Goal: Task Accomplishment & Management: Manage account settings

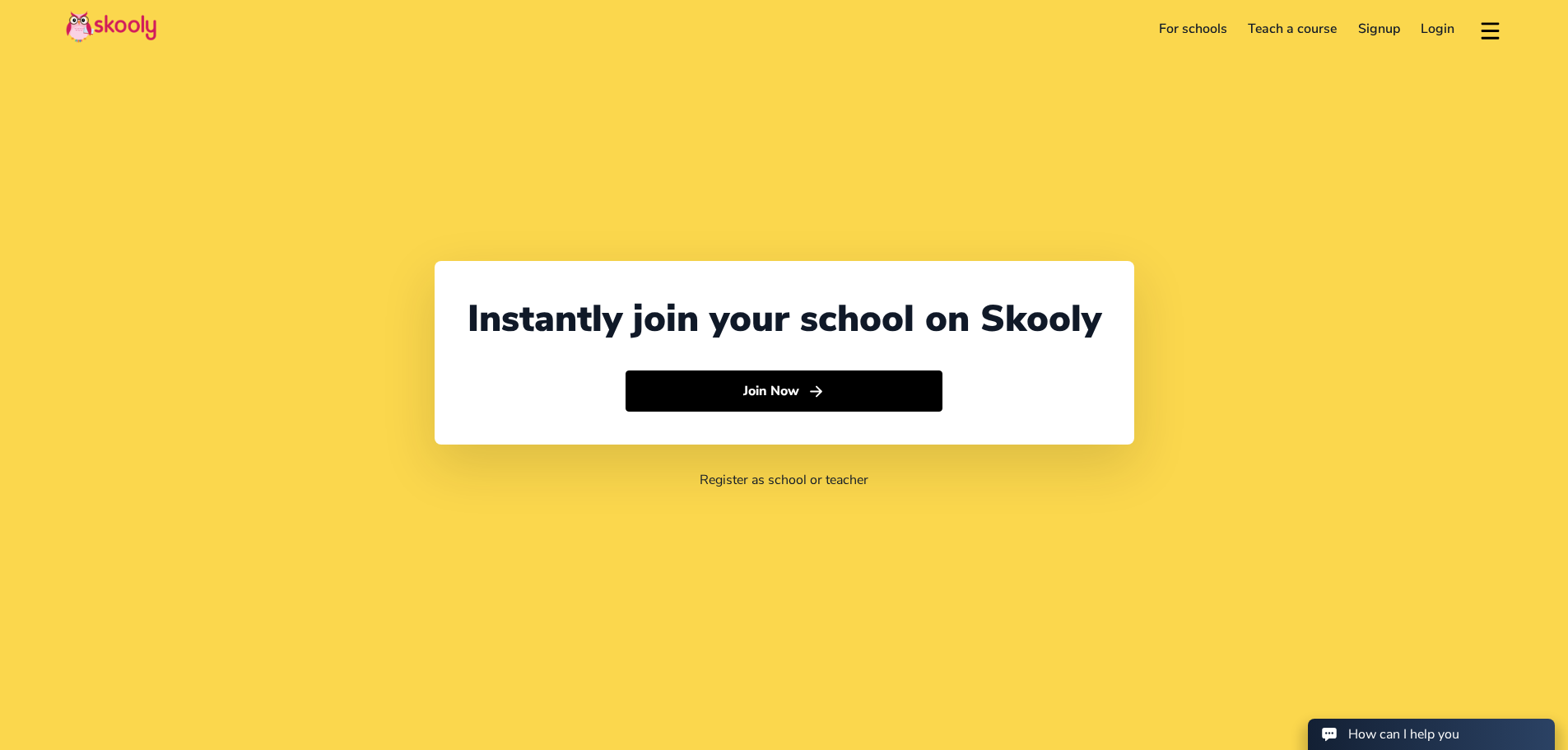
select select "91"
select select "[GEOGRAPHIC_DATA]"
select select "[GEOGRAPHIC_DATA]/[GEOGRAPHIC_DATA]"
click at [1440, 35] on link "Login" at bounding box center [1438, 29] width 55 height 26
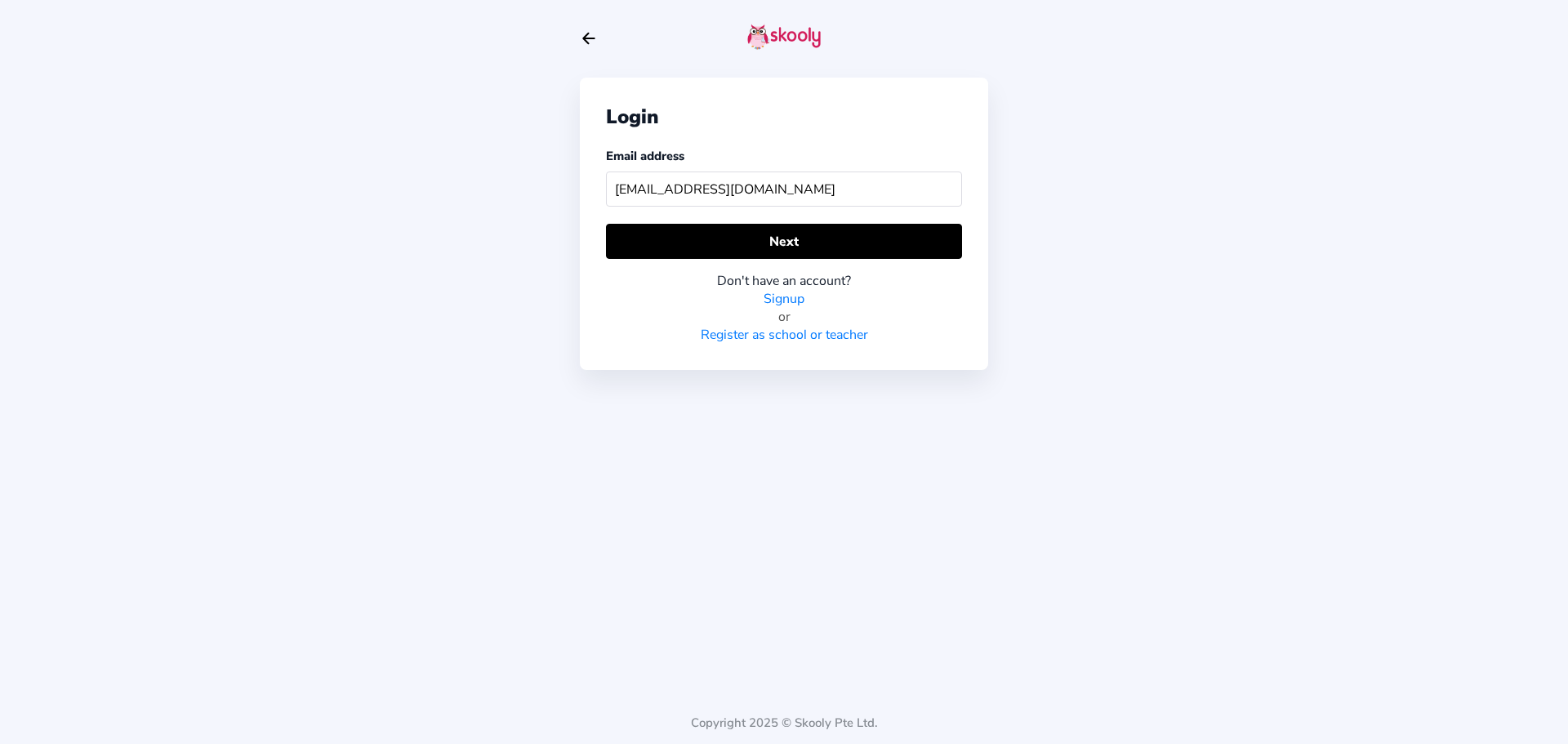
type input "nanajap.danish@gmail.com"
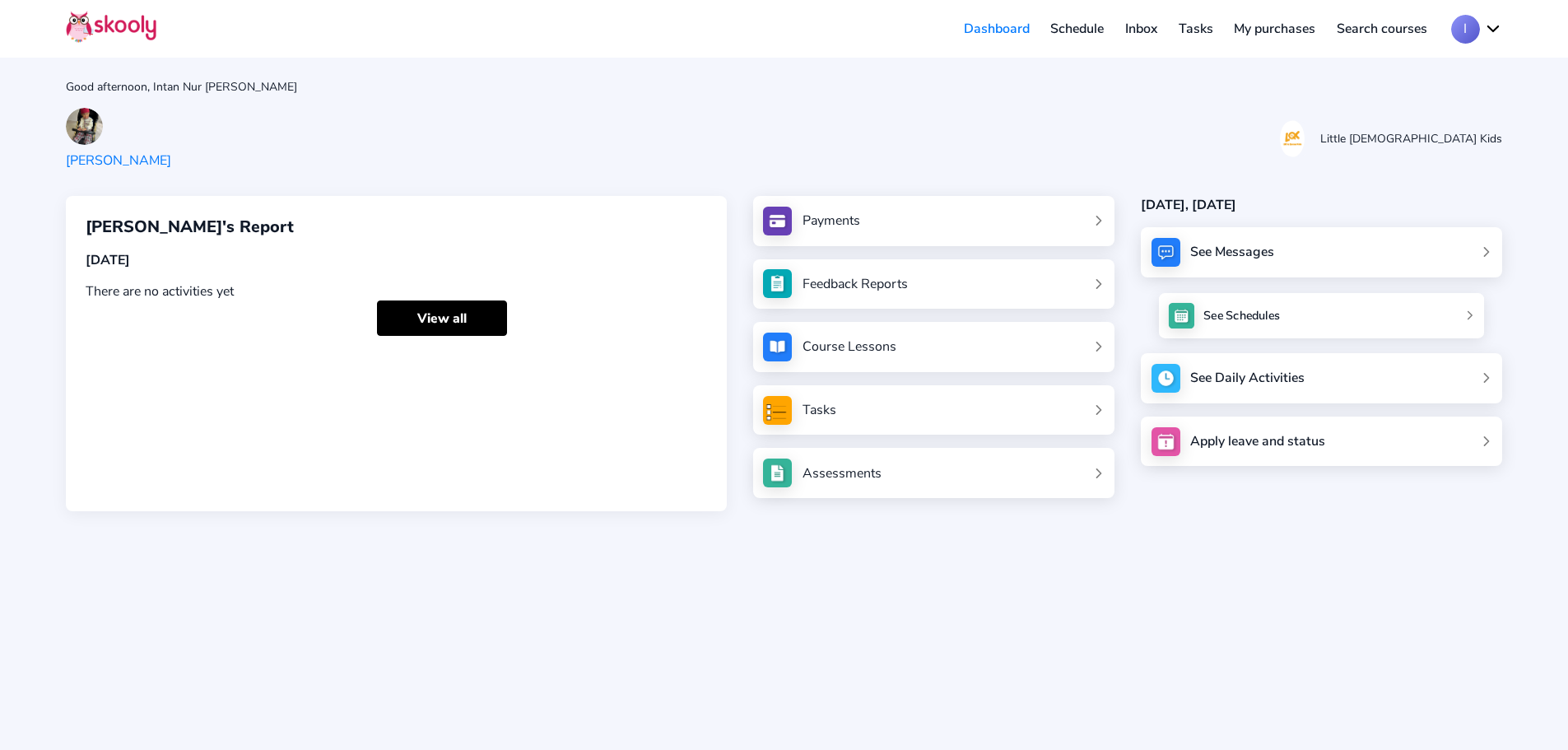
click at [1266, 320] on div "See Schedules" at bounding box center [1241, 316] width 76 height 17
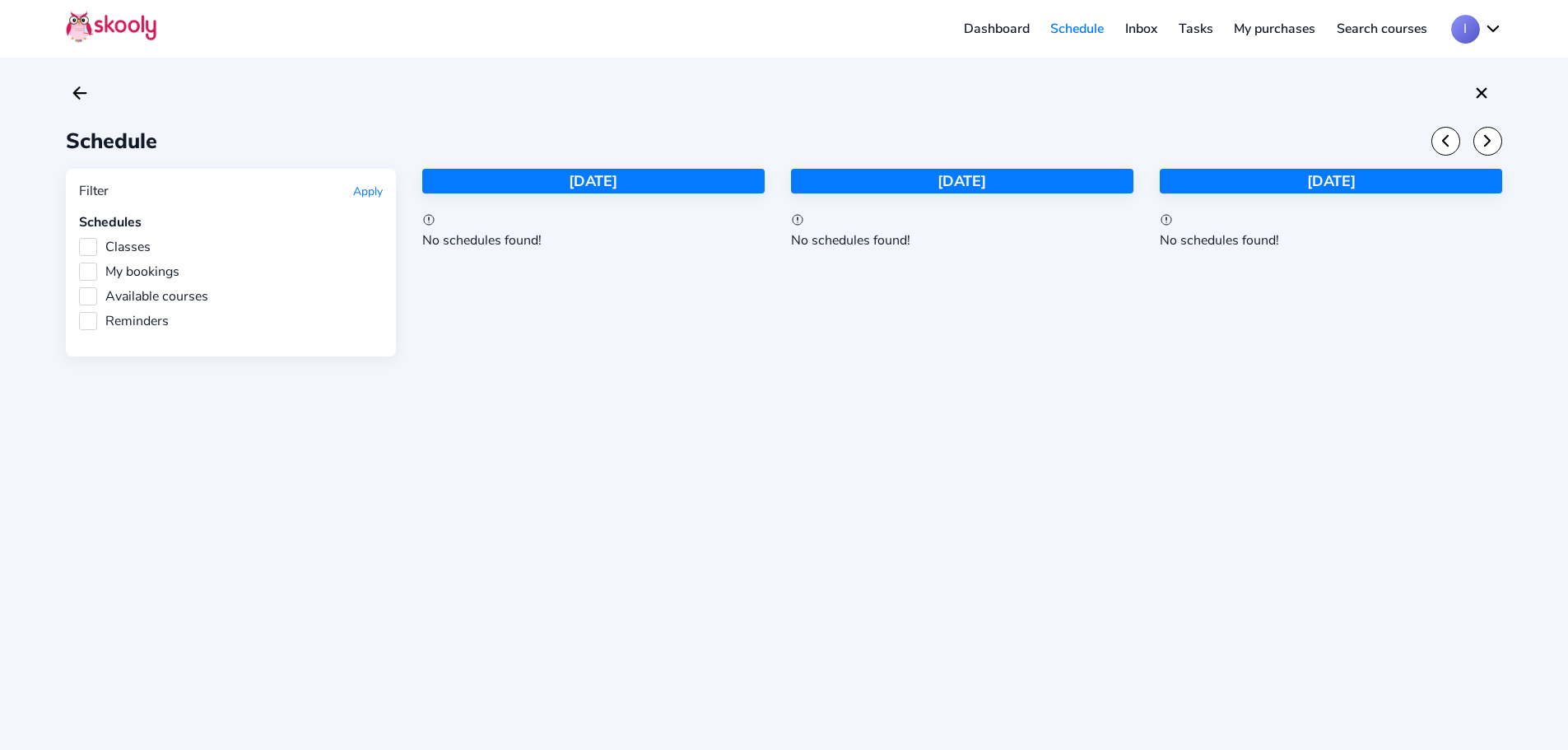
click at [994, 27] on link "Dashboard" at bounding box center [997, 29] width 88 height 26
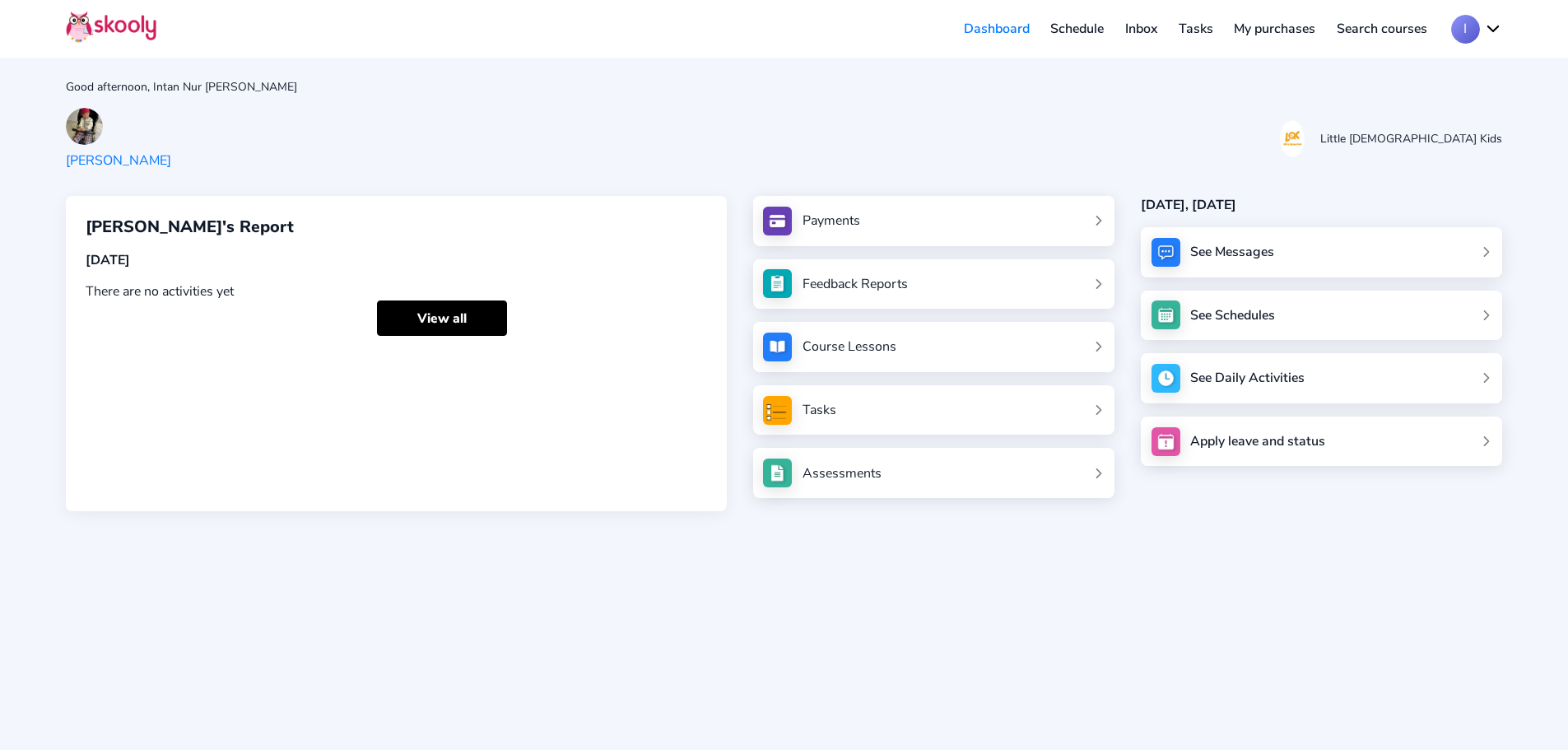
click at [847, 473] on div "Assessments" at bounding box center [842, 473] width 79 height 18
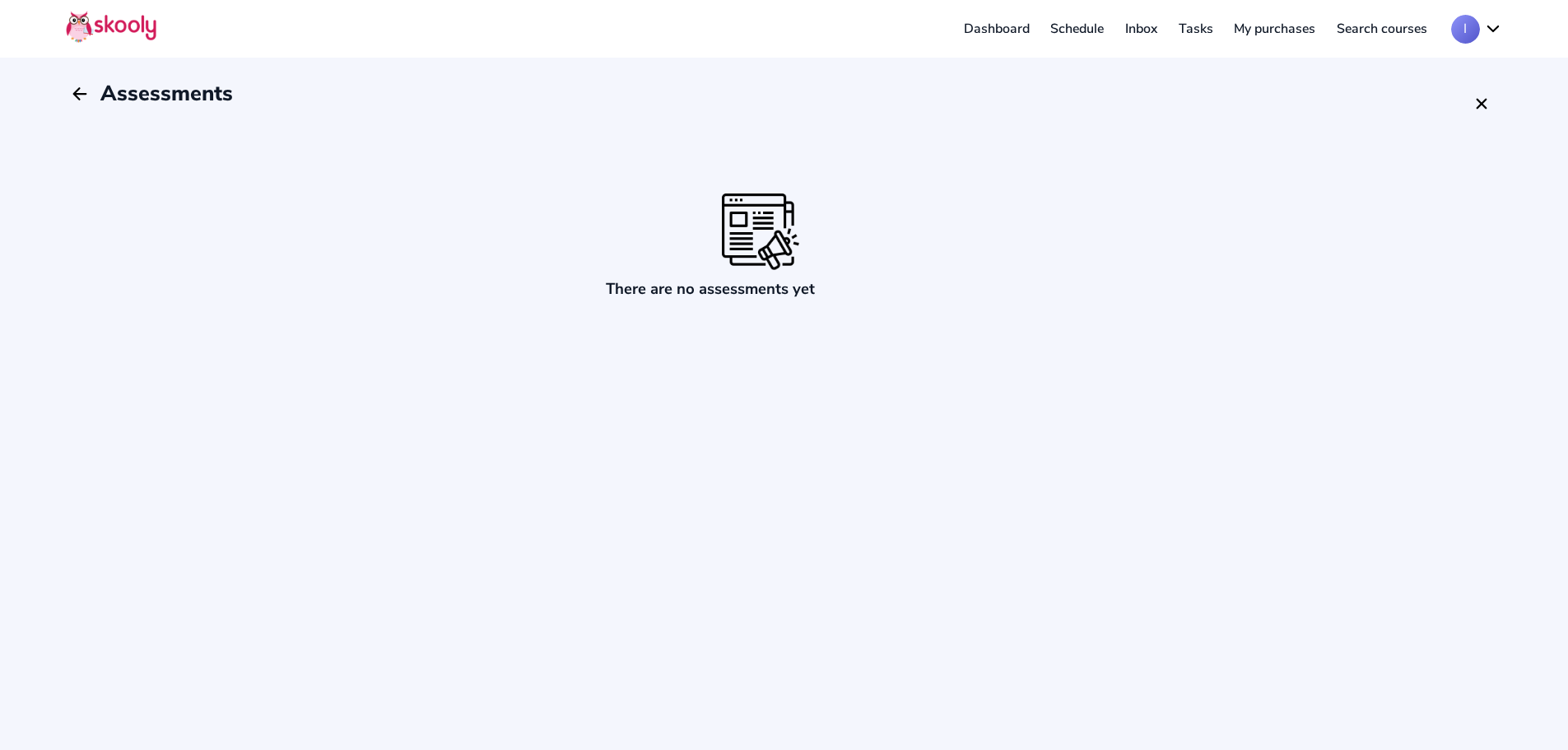
click at [1472, 32] on button "I" at bounding box center [1477, 29] width 51 height 29
click at [1440, 68] on span "My account" at bounding box center [1425, 72] width 68 height 24
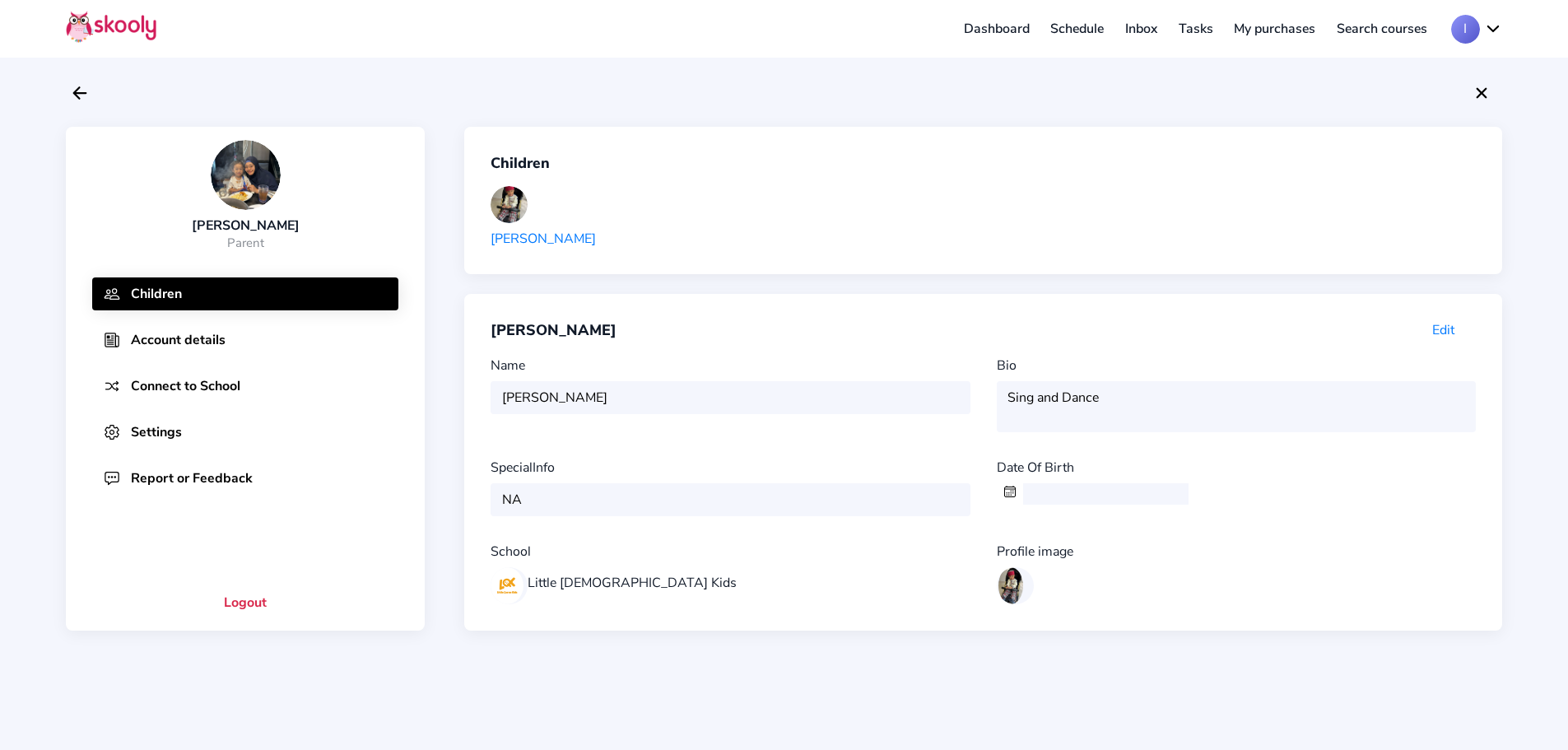
click at [239, 344] on button "Account details" at bounding box center [245, 339] width 306 height 33
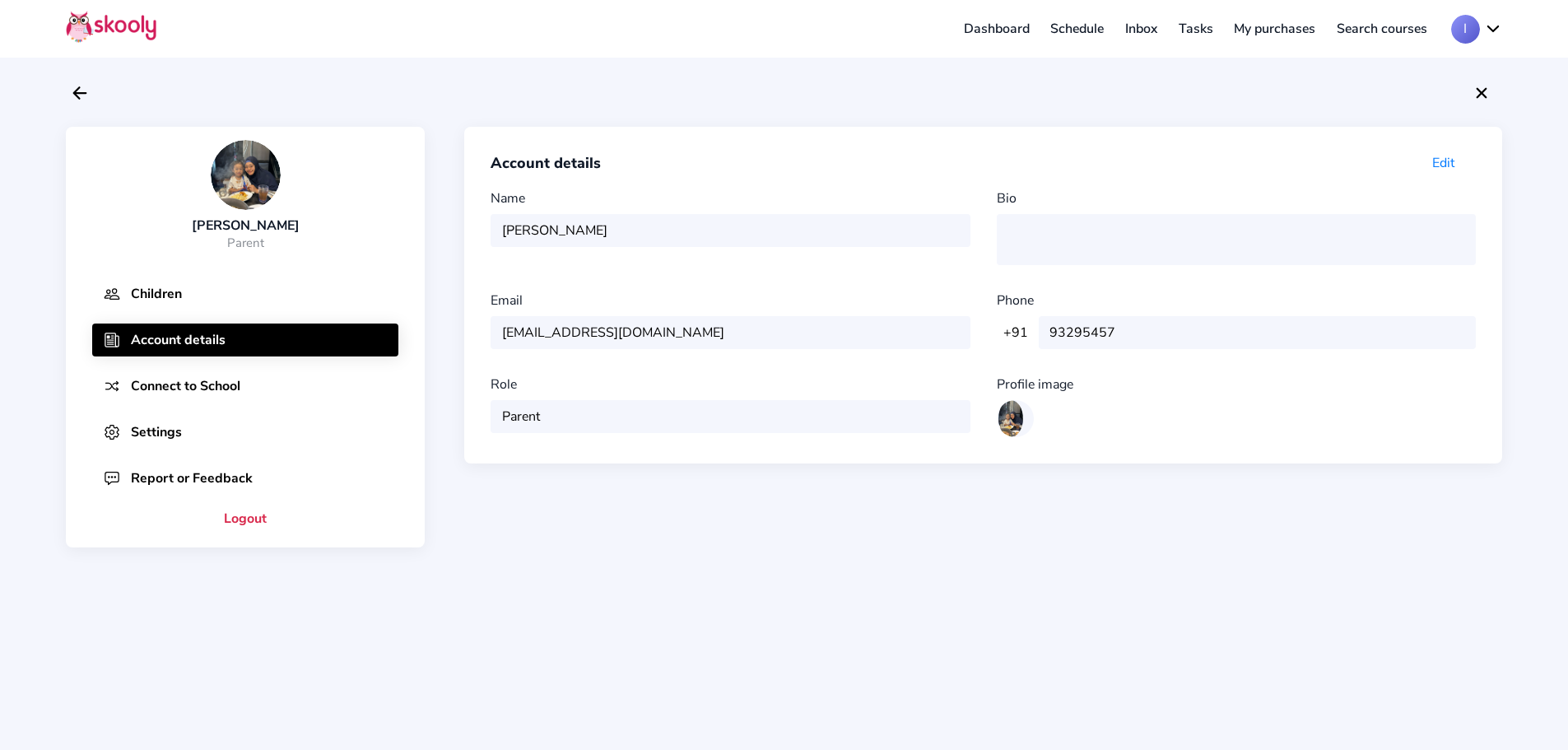
click at [223, 389] on button "Connect to School" at bounding box center [245, 386] width 306 height 33
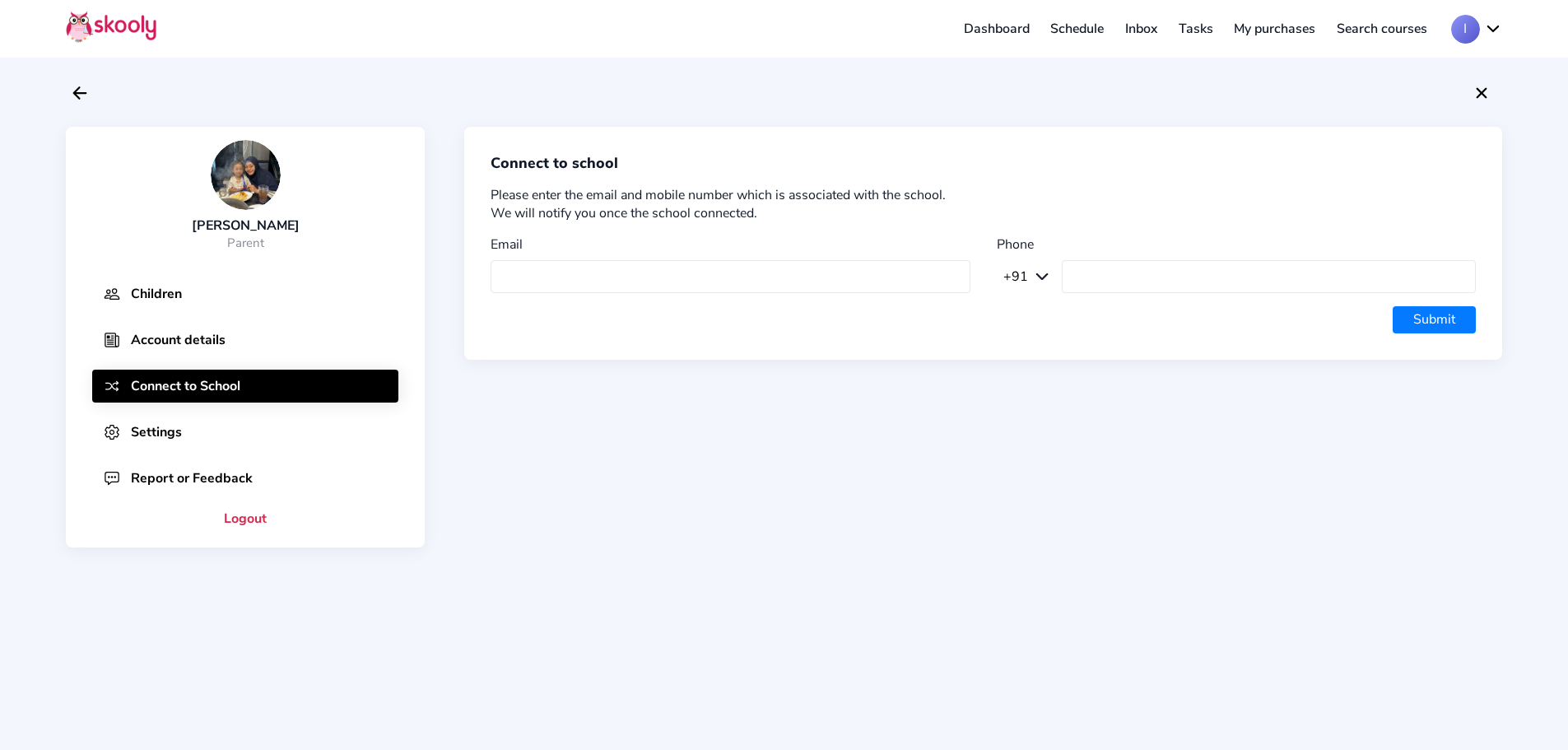
click at [181, 440] on button "Settings" at bounding box center [245, 431] width 306 height 33
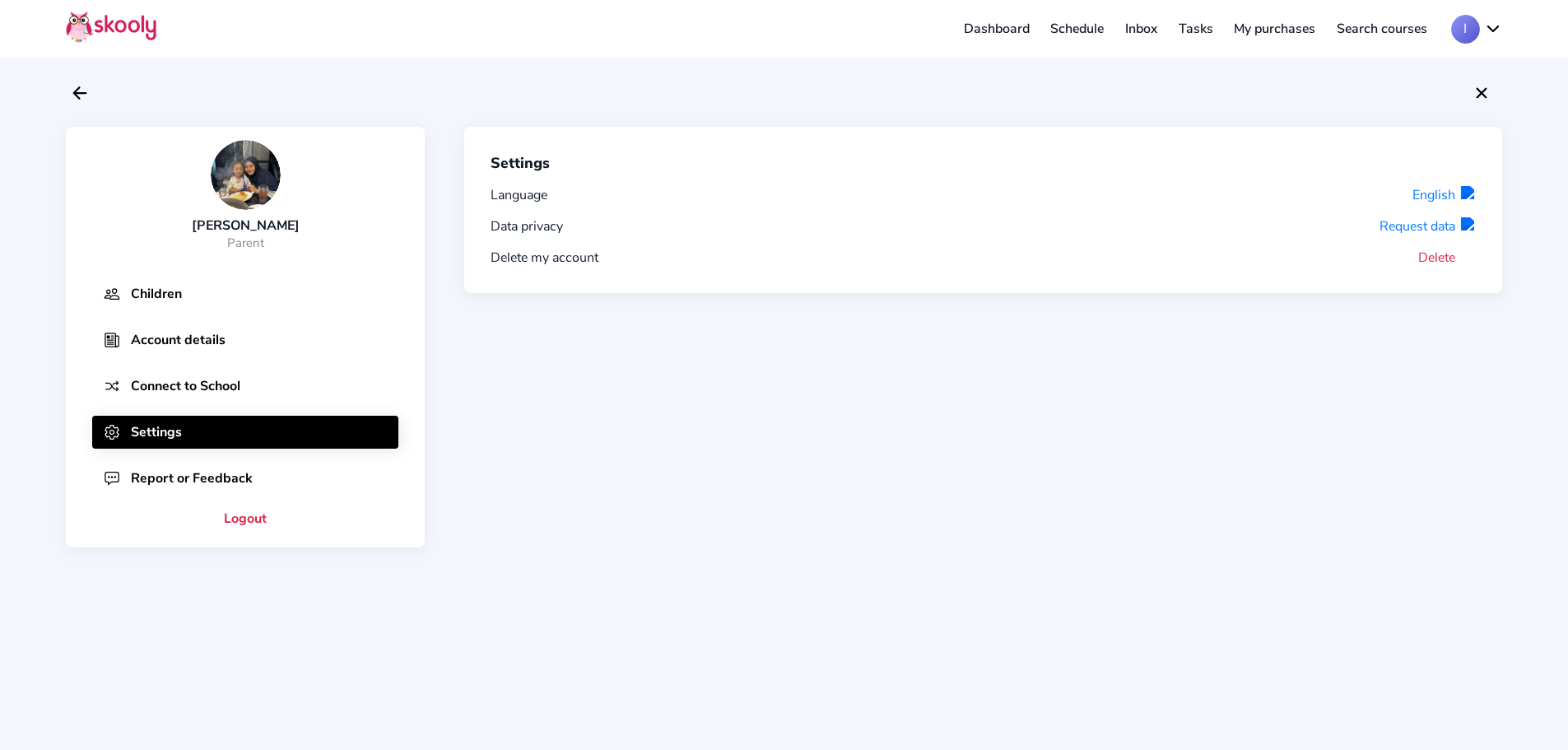
click at [185, 482] on button "Report or Feedback" at bounding box center [245, 478] width 306 height 33
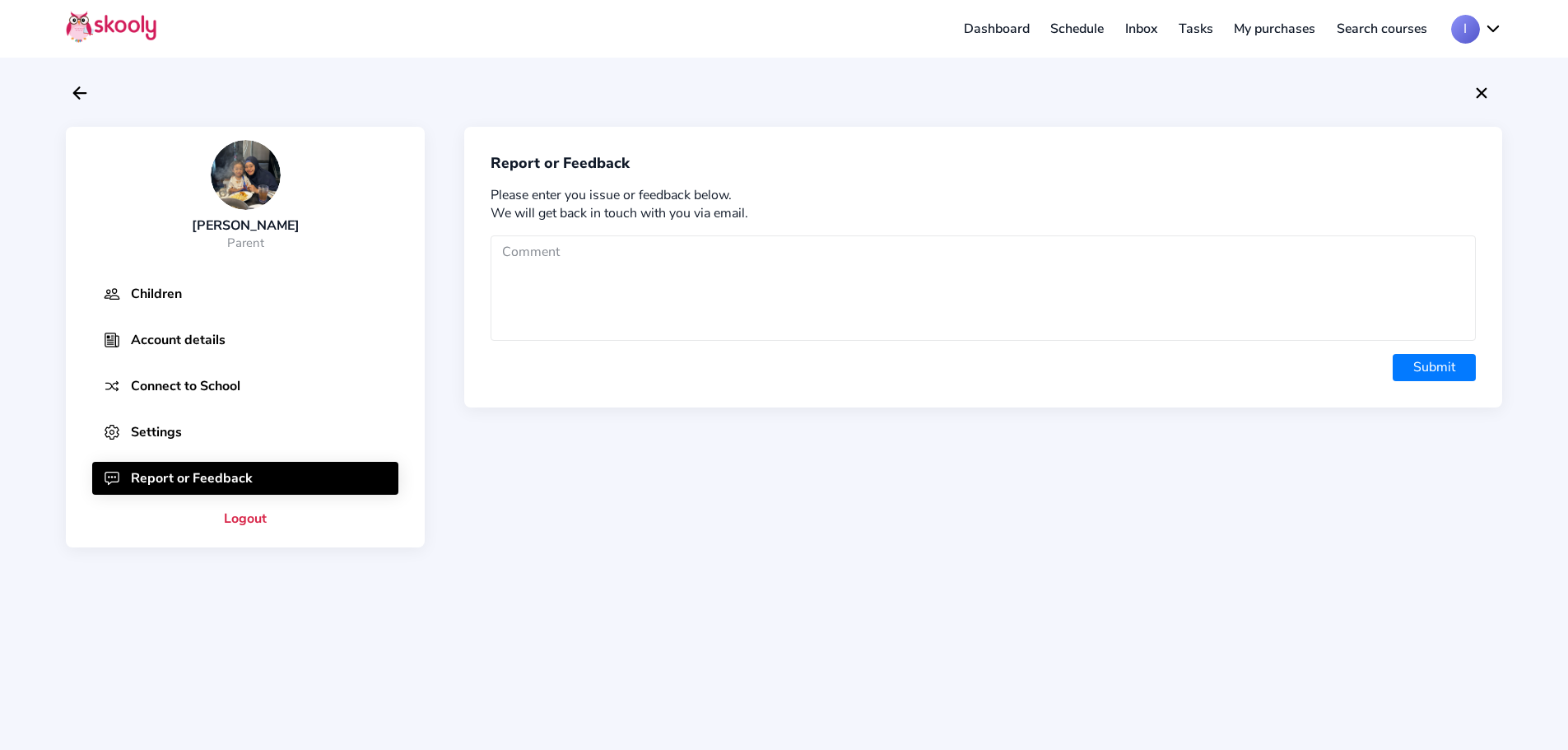
click at [257, 525] on button "Logout" at bounding box center [245, 519] width 358 height 31
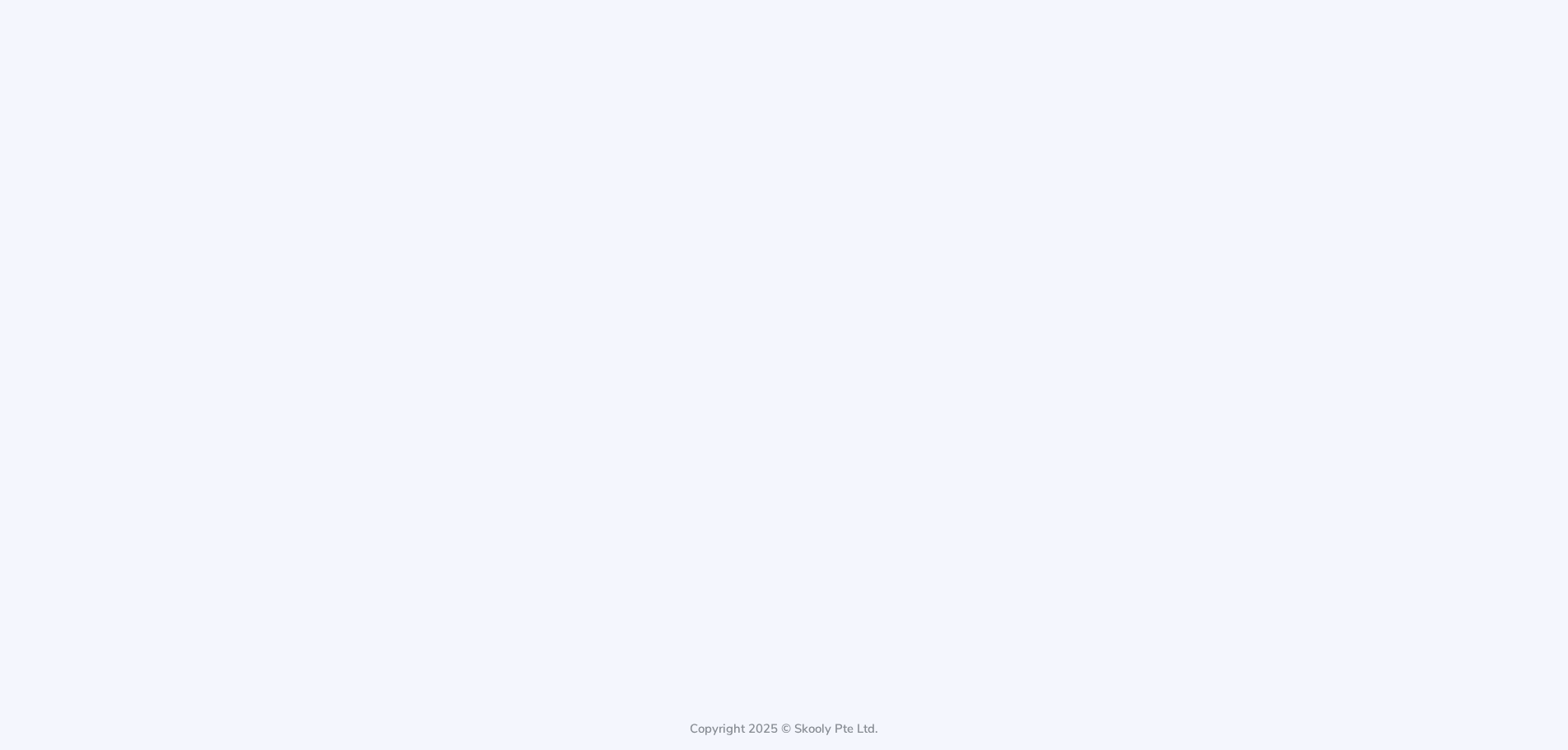
select select "91"
select select "[GEOGRAPHIC_DATA]"
select select "[GEOGRAPHIC_DATA]/[GEOGRAPHIC_DATA]"
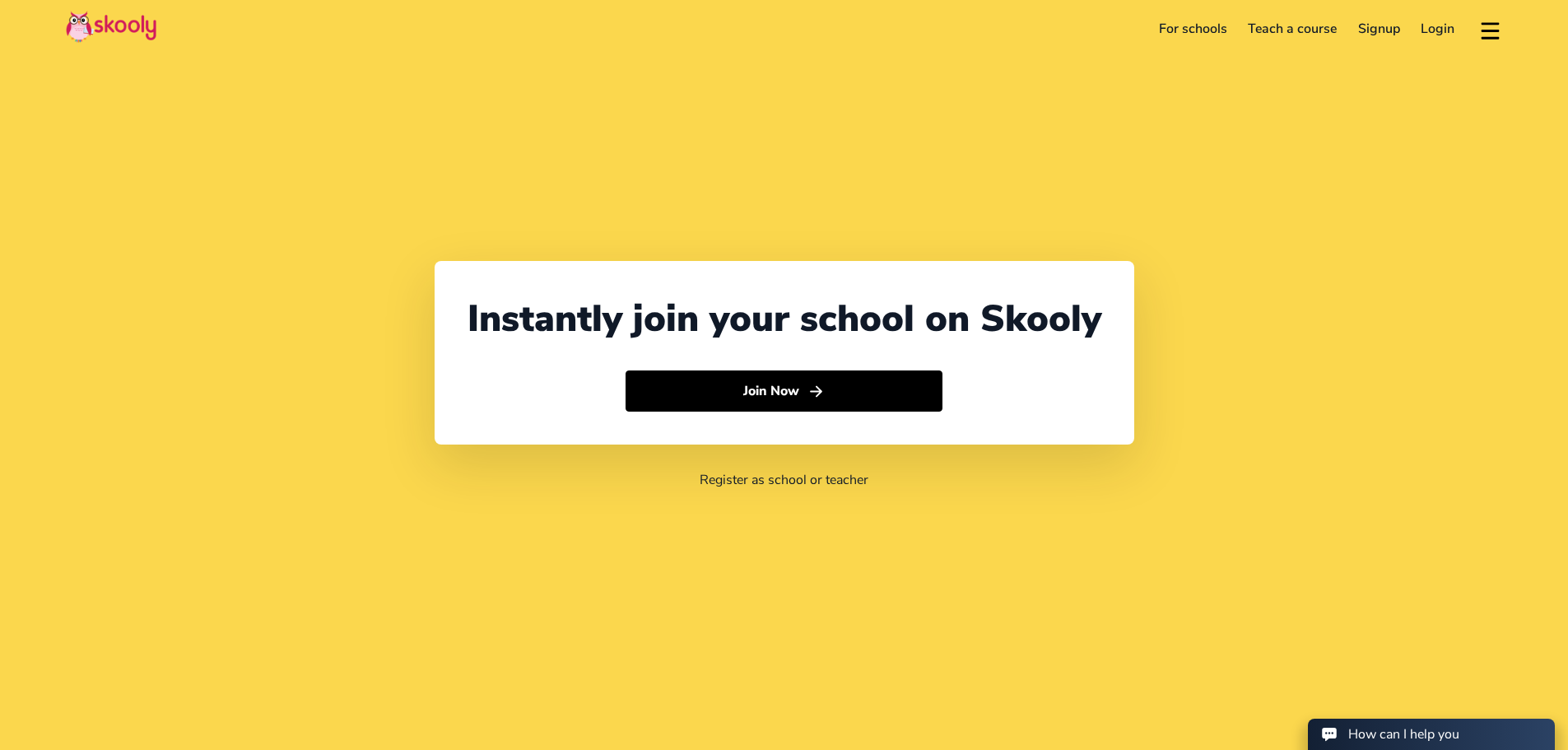
select select "91"
select select "[GEOGRAPHIC_DATA]"
select select "[GEOGRAPHIC_DATA]/[GEOGRAPHIC_DATA]"
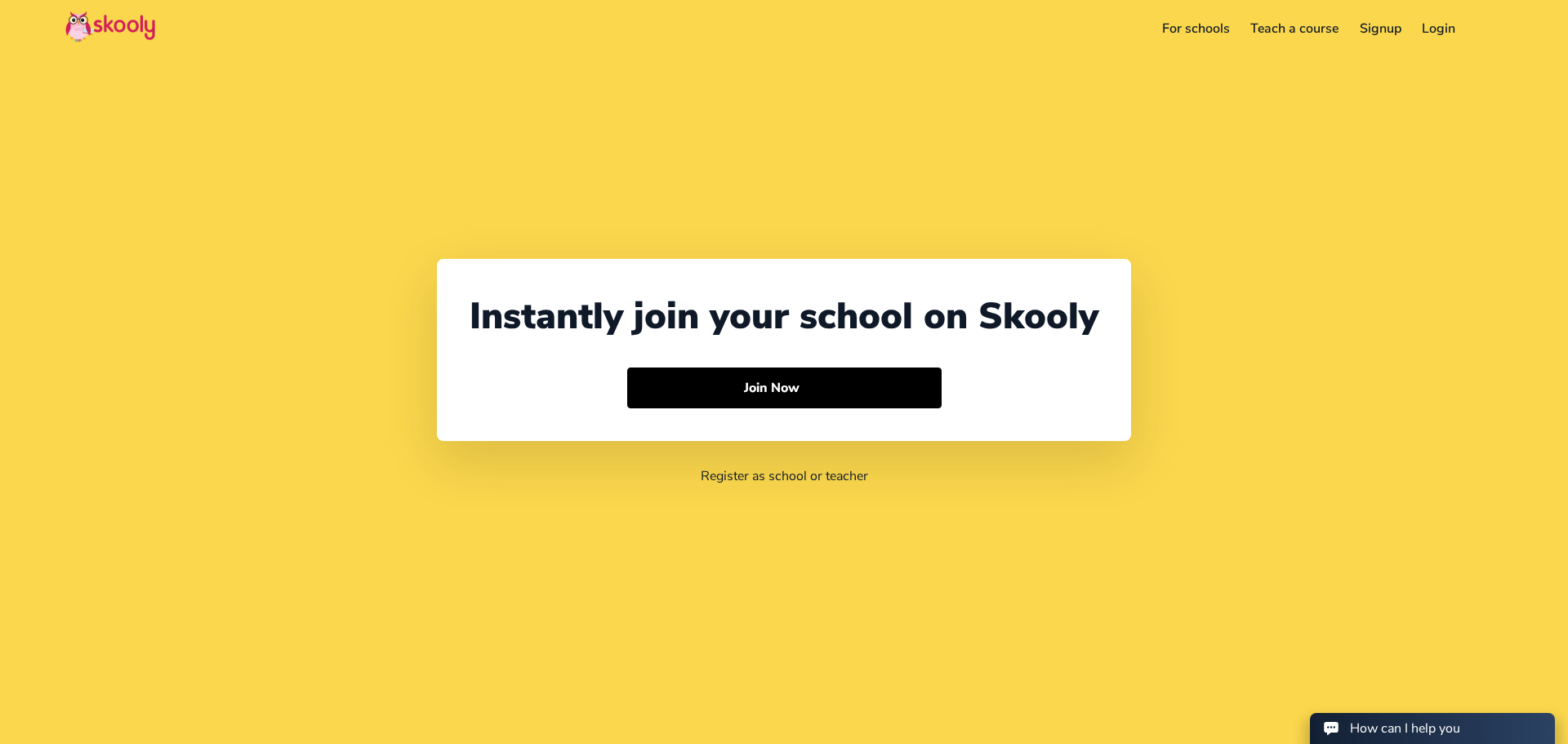
select select "91"
select select "[GEOGRAPHIC_DATA]"
select select "[GEOGRAPHIC_DATA]/[GEOGRAPHIC_DATA]"
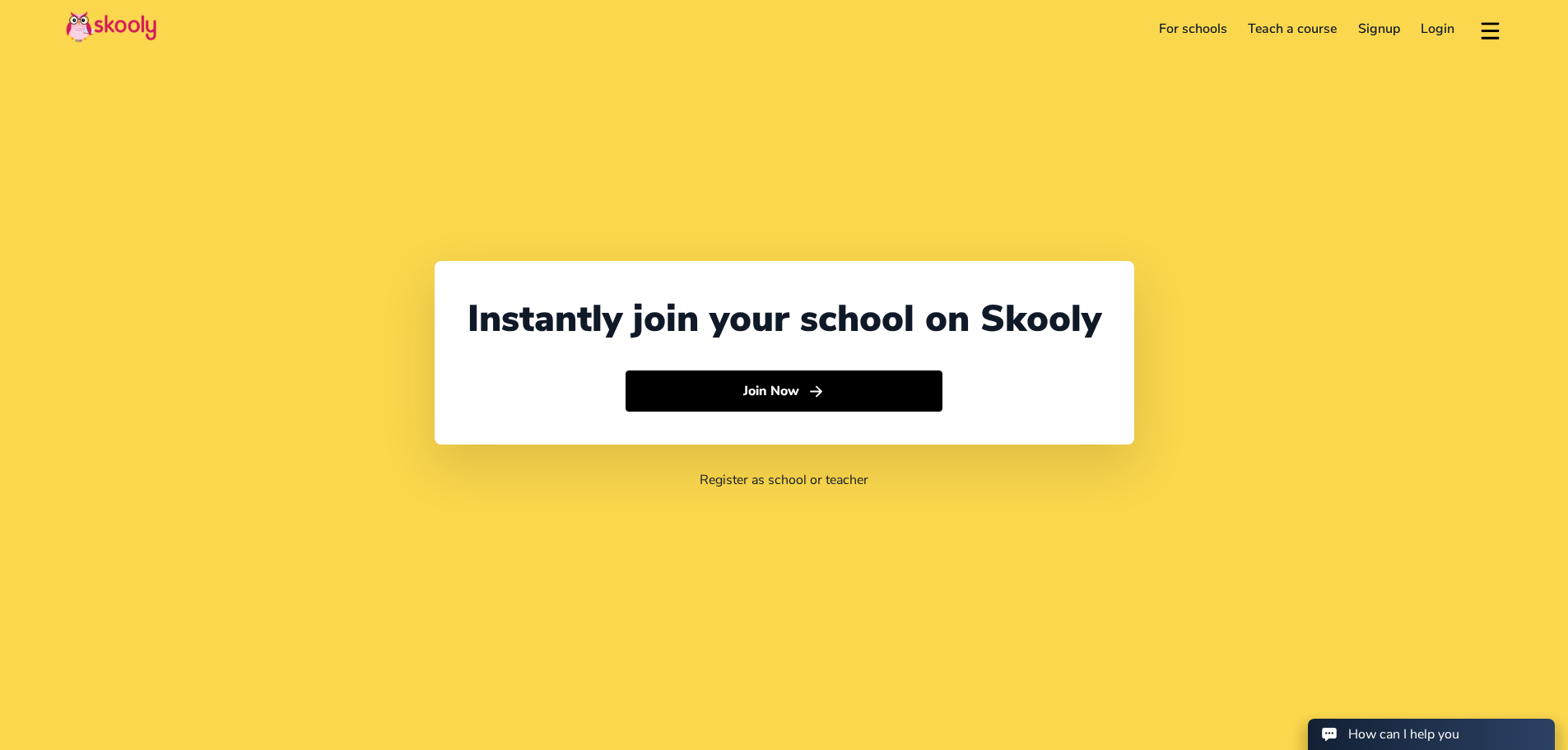
select select "91"
select select "[GEOGRAPHIC_DATA]"
select select "[GEOGRAPHIC_DATA]/[GEOGRAPHIC_DATA]"
